Goal: Check status: Check status

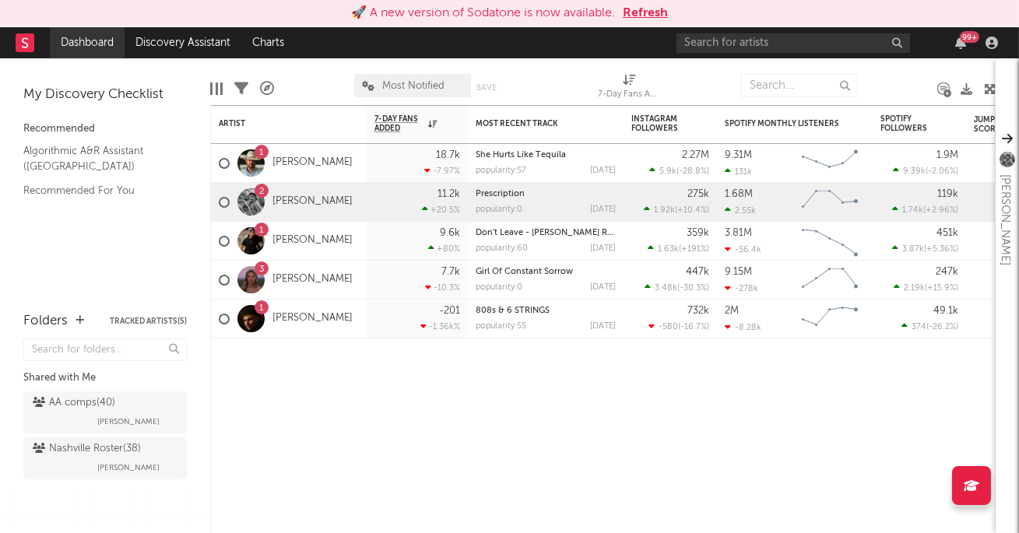
click at [79, 44] on link "Dashboard" at bounding box center [87, 42] width 75 height 31
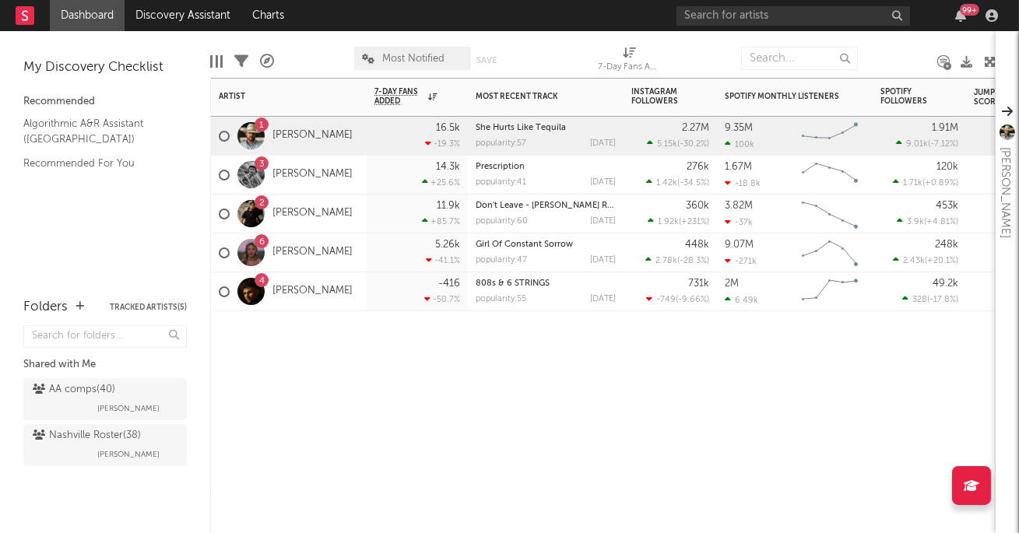
click at [411, 181] on div "14.3k +25.6 %" at bounding box center [417, 175] width 86 height 38
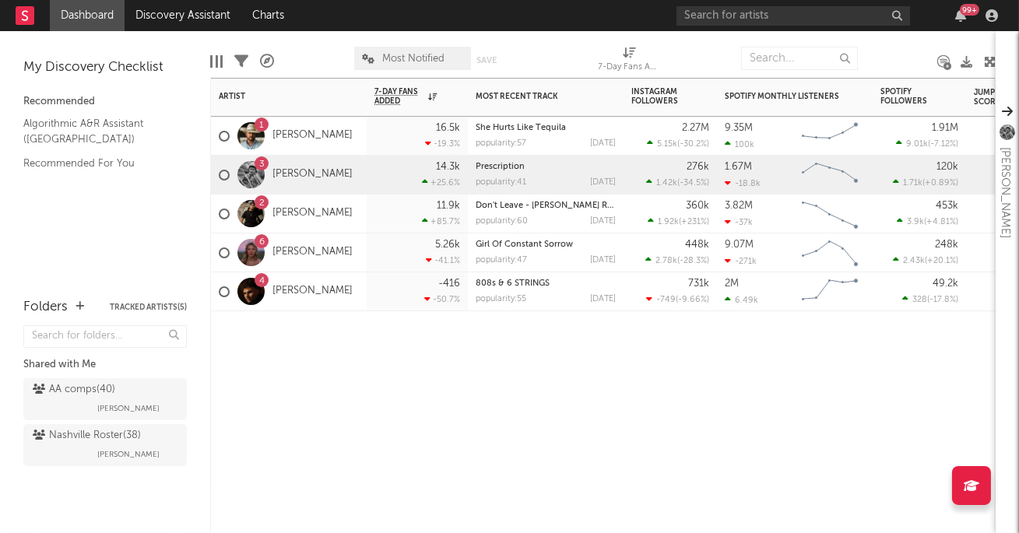
click at [376, 211] on div "11.9k +85.7 %" at bounding box center [417, 214] width 86 height 38
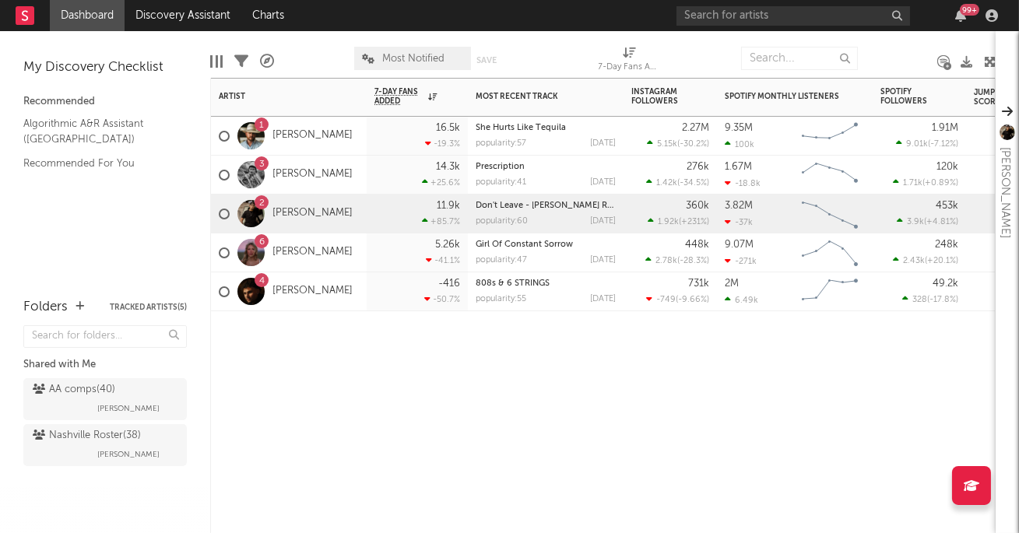
click at [374, 258] on div "5.26k -41.1 %" at bounding box center [417, 252] width 86 height 38
